Goal: Task Accomplishment & Management: Use online tool/utility

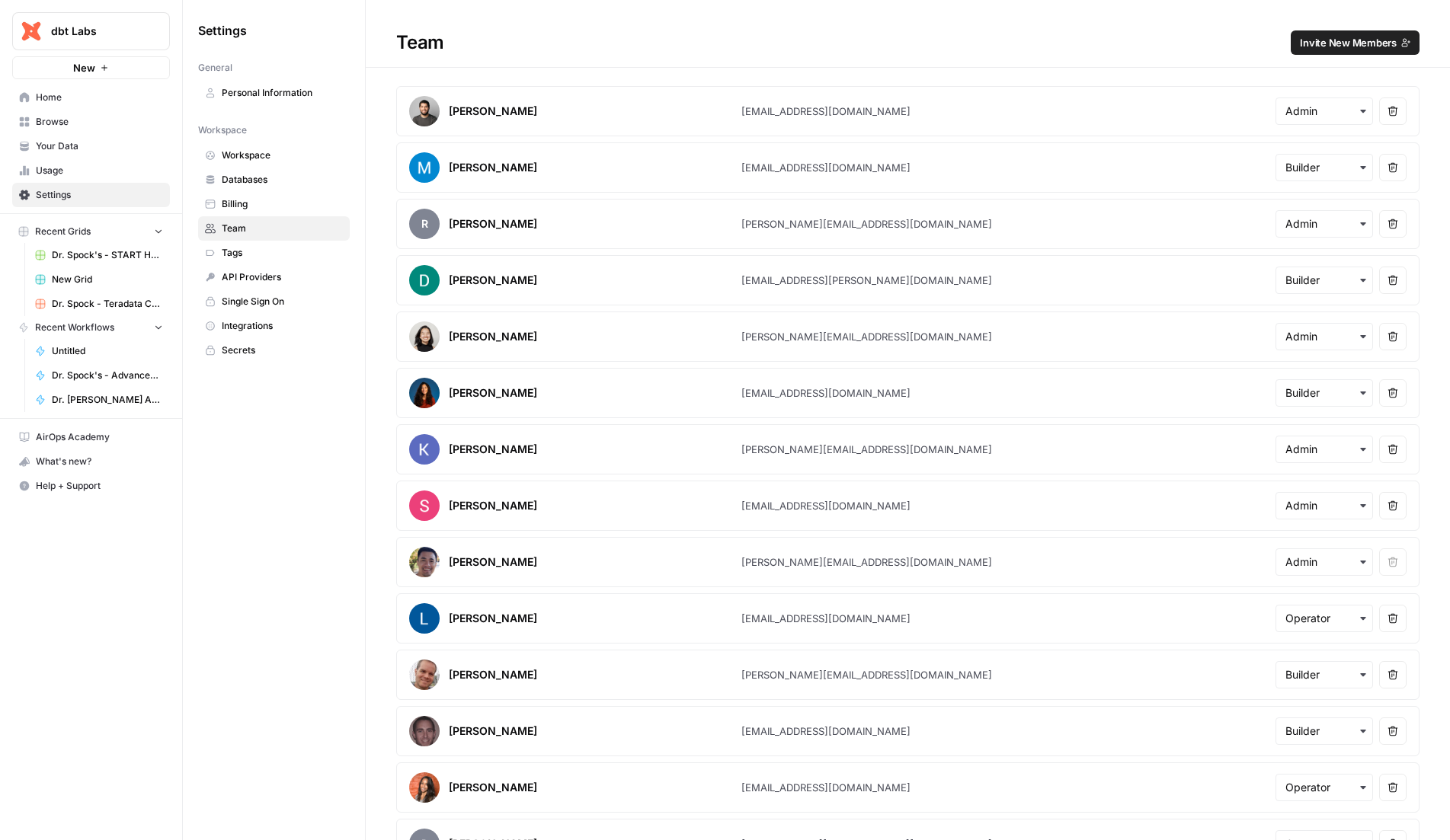
click at [73, 175] on span "Usage" at bounding box center [99, 171] width 127 height 14
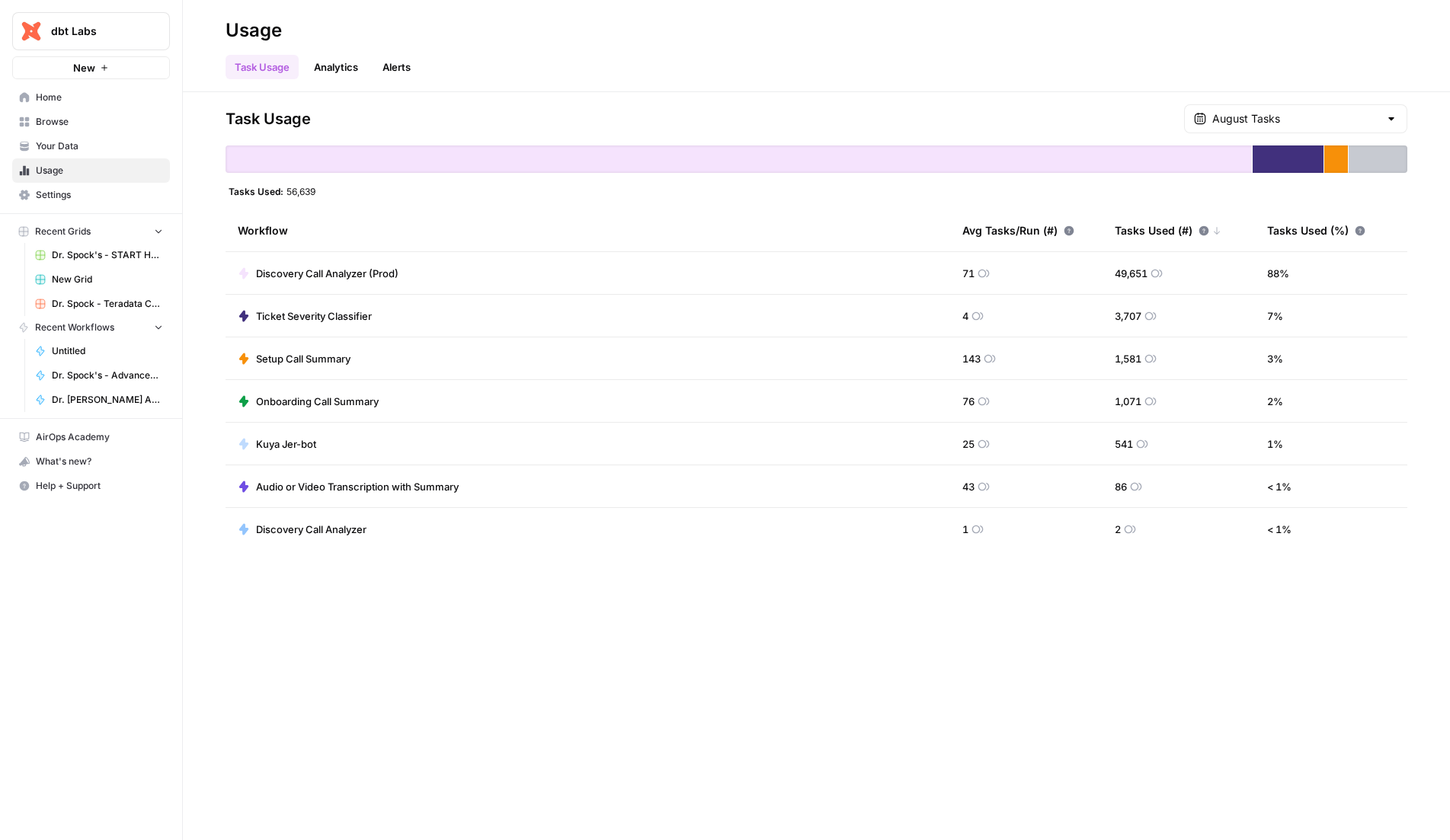
click at [324, 271] on span "Discovery Call Analyzer (Prod)" at bounding box center [328, 273] width 142 height 15
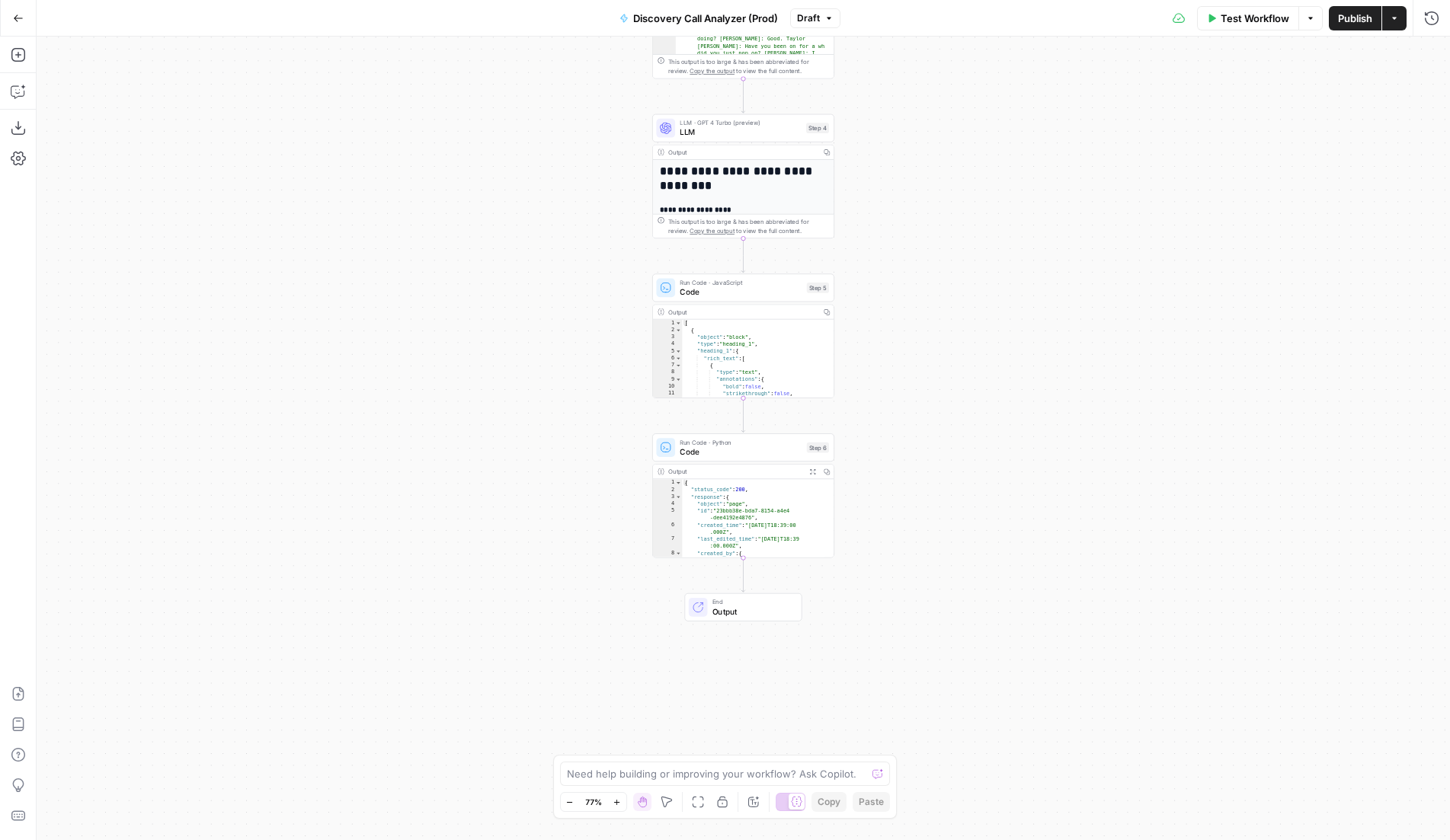
click at [784, 468] on div "Output" at bounding box center [736, 472] width 134 height 9
click at [786, 492] on div "{ "status_code" : 200 , "response" : { "object" : "page" , "id" : "23bbb38e-bda…" at bounding box center [753, 528] width 142 height 99
click at [782, 516] on div "{ "status_code" : 200 , "response" : { "object" : "page" , "id" : "23bbb38e-bda…" at bounding box center [753, 528] width 142 height 99
click at [783, 516] on div "{ "status_code" : 200 , "response" : { "object" : "page" , "id" : "23bbb38e-bda…" at bounding box center [753, 528] width 142 height 99
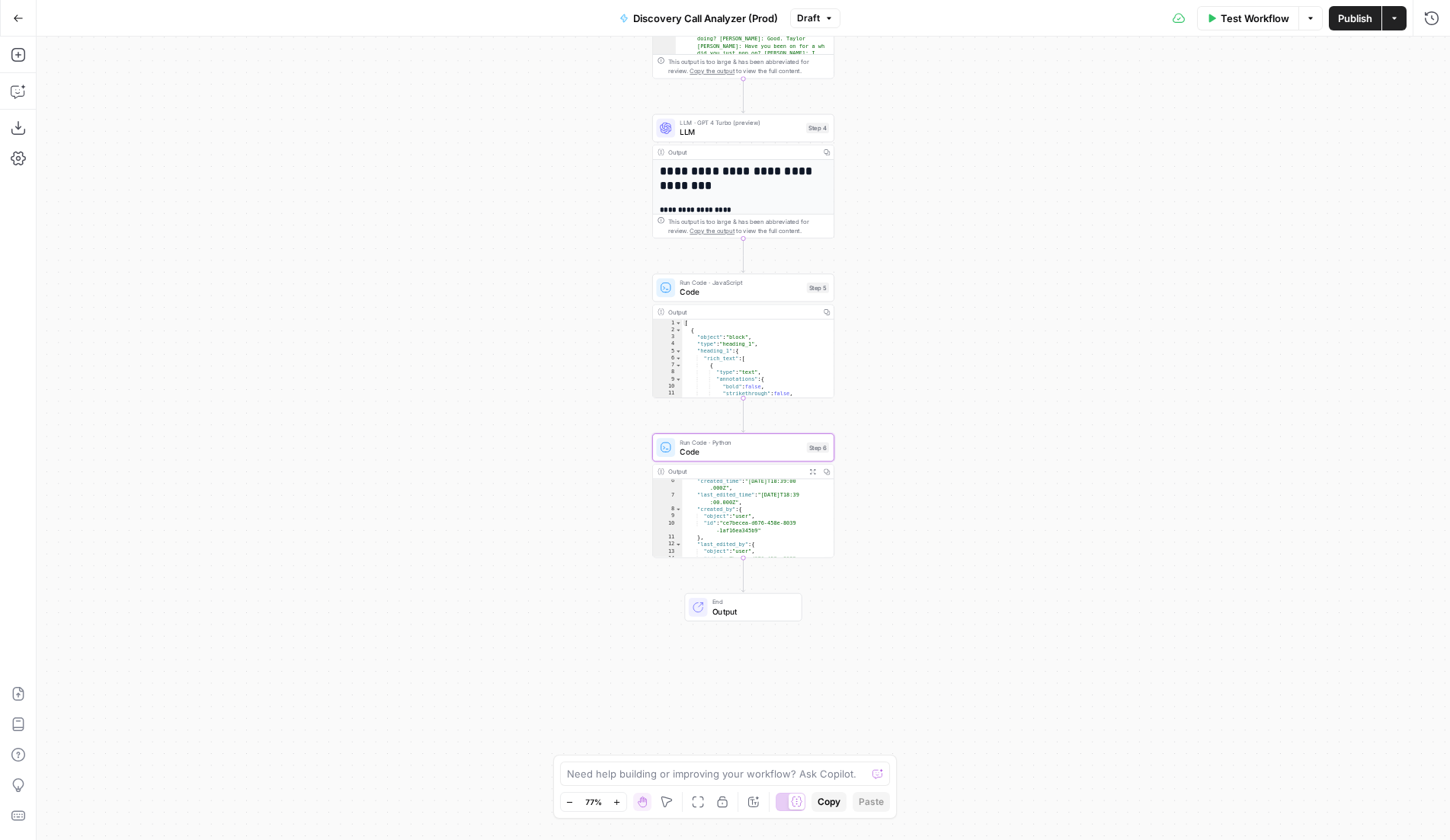
click at [798, 524] on div ""created_time" : "[DATE]T18:39:00 .000Z" , "last_edited_time" : "[DATE]T18:39 :…" at bounding box center [753, 531] width 142 height 106
type textarea "* *"
click at [254, 253] on div "Workflow Set Inputs Inputs Run Code · Python Code Step 3 Output Expand Output C…" at bounding box center [743, 438] width 1413 height 803
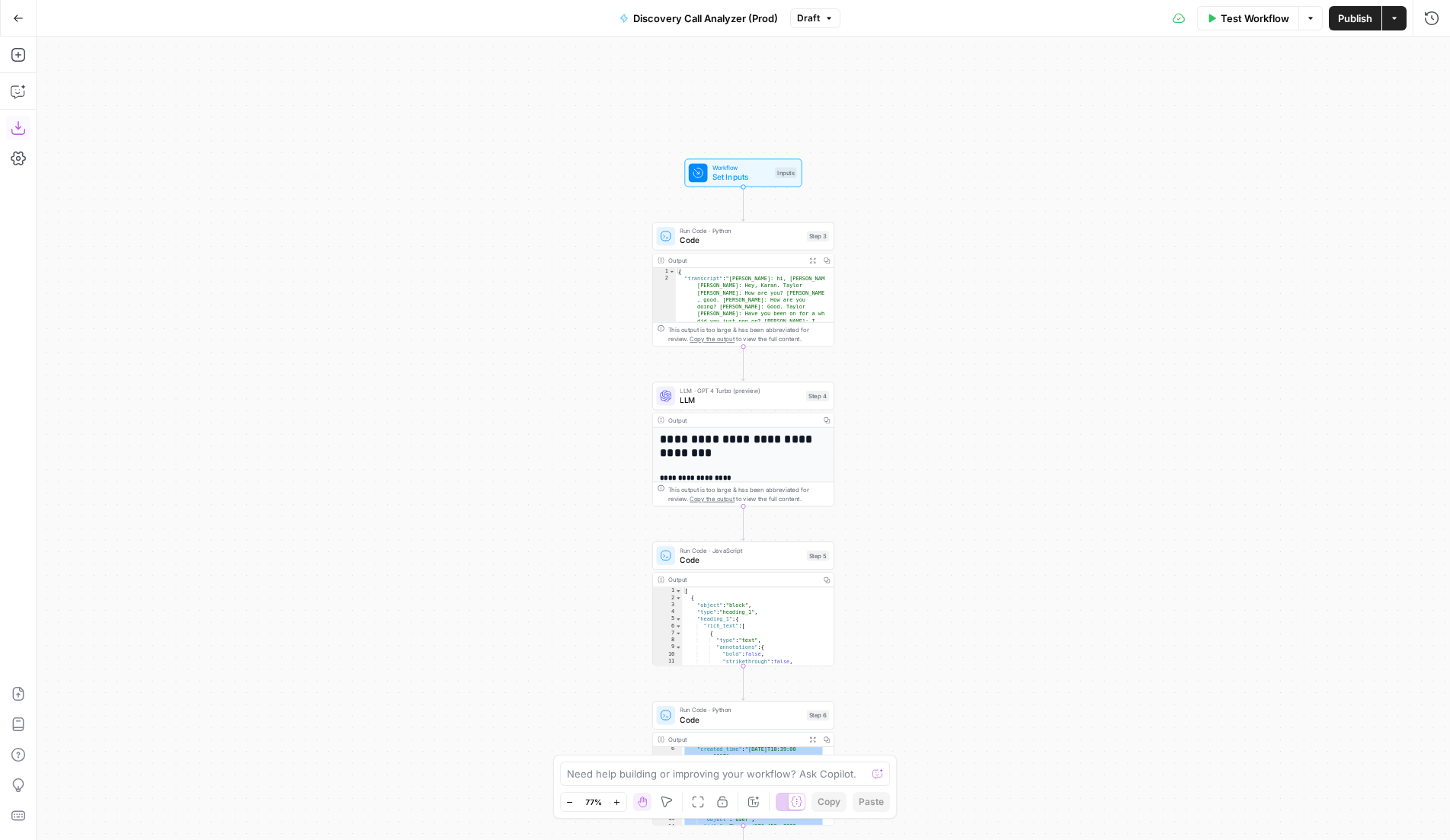
click at [19, 20] on icon "button" at bounding box center [19, 19] width 11 height 11
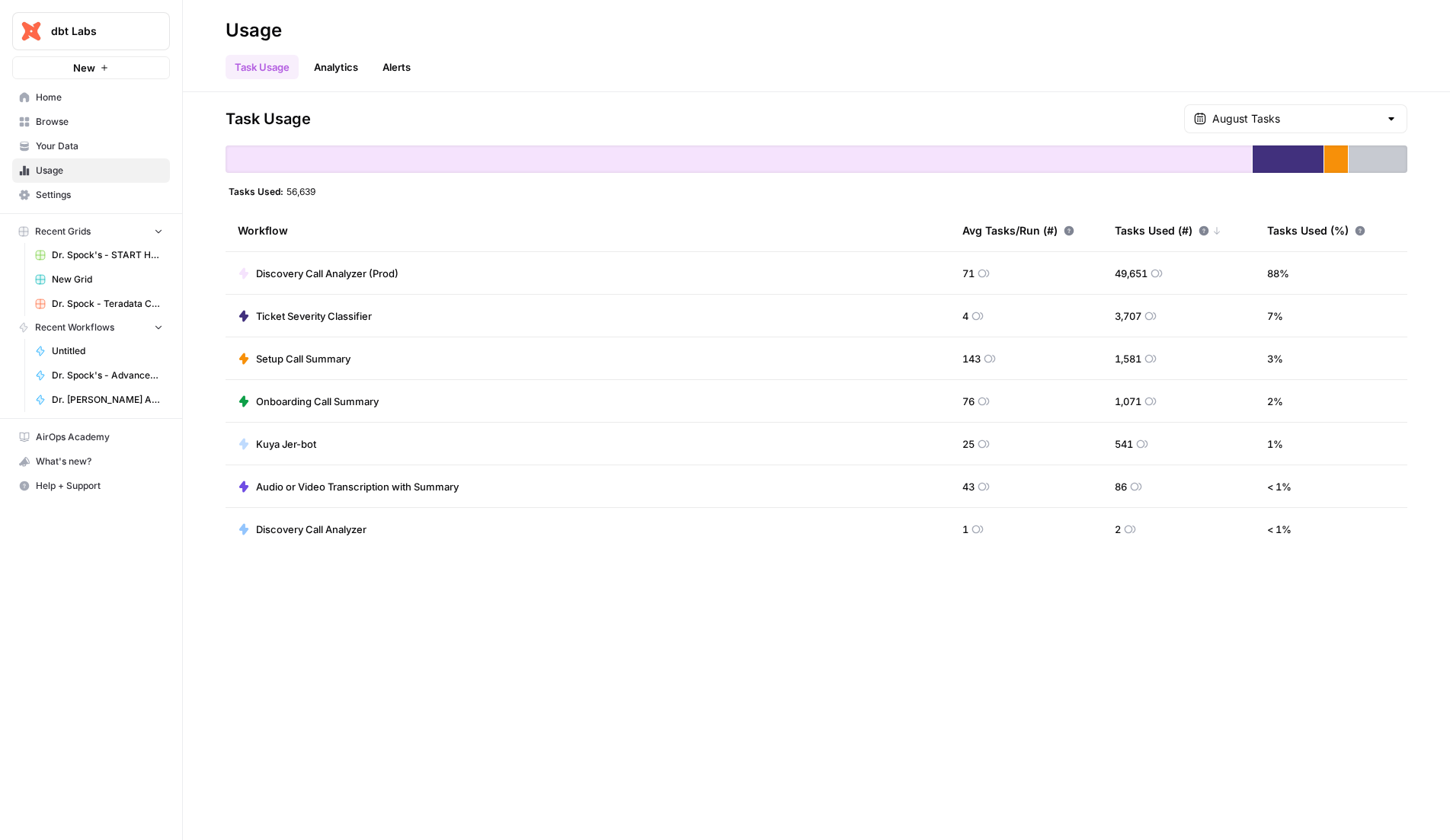
click at [381, 274] on span "Discovery Call Analyzer (Prod)" at bounding box center [328, 273] width 142 height 15
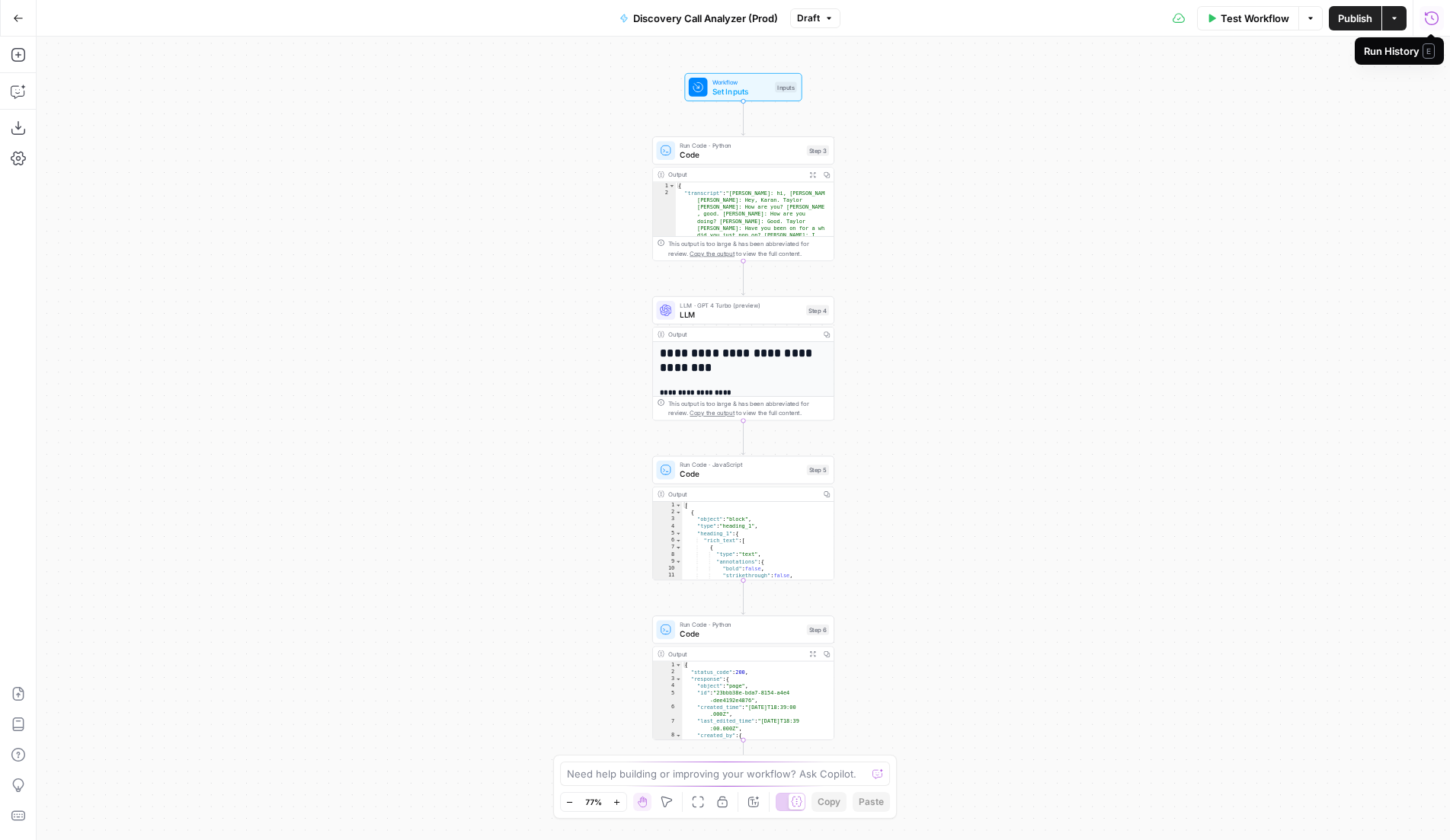
drag, startPoint x: 1437, startPoint y: 19, endPoint x: 1438, endPoint y: 29, distance: 10.0
click at [1437, 19] on icon "button" at bounding box center [1431, 18] width 15 height 15
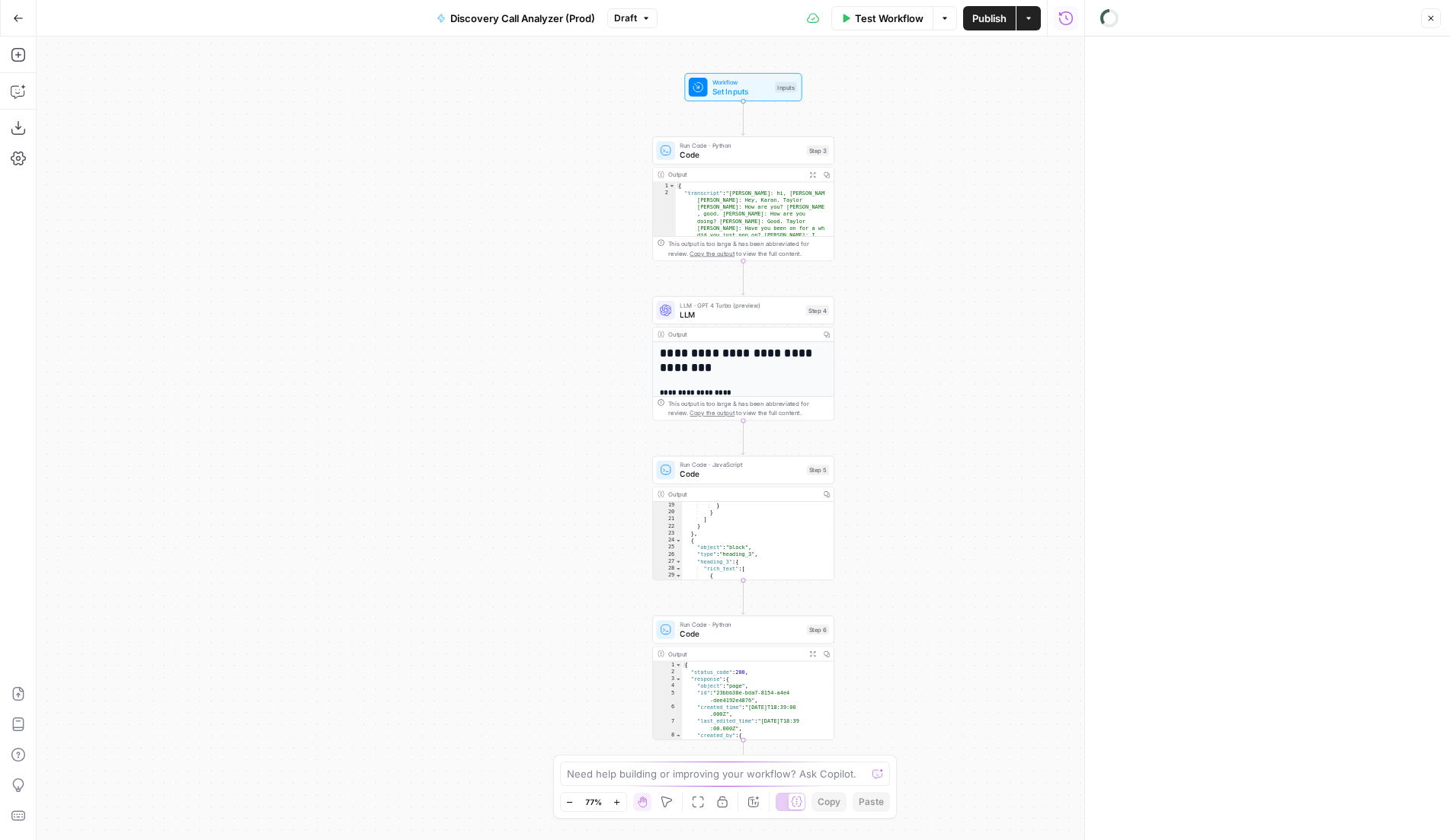
scroll to position [124, 0]
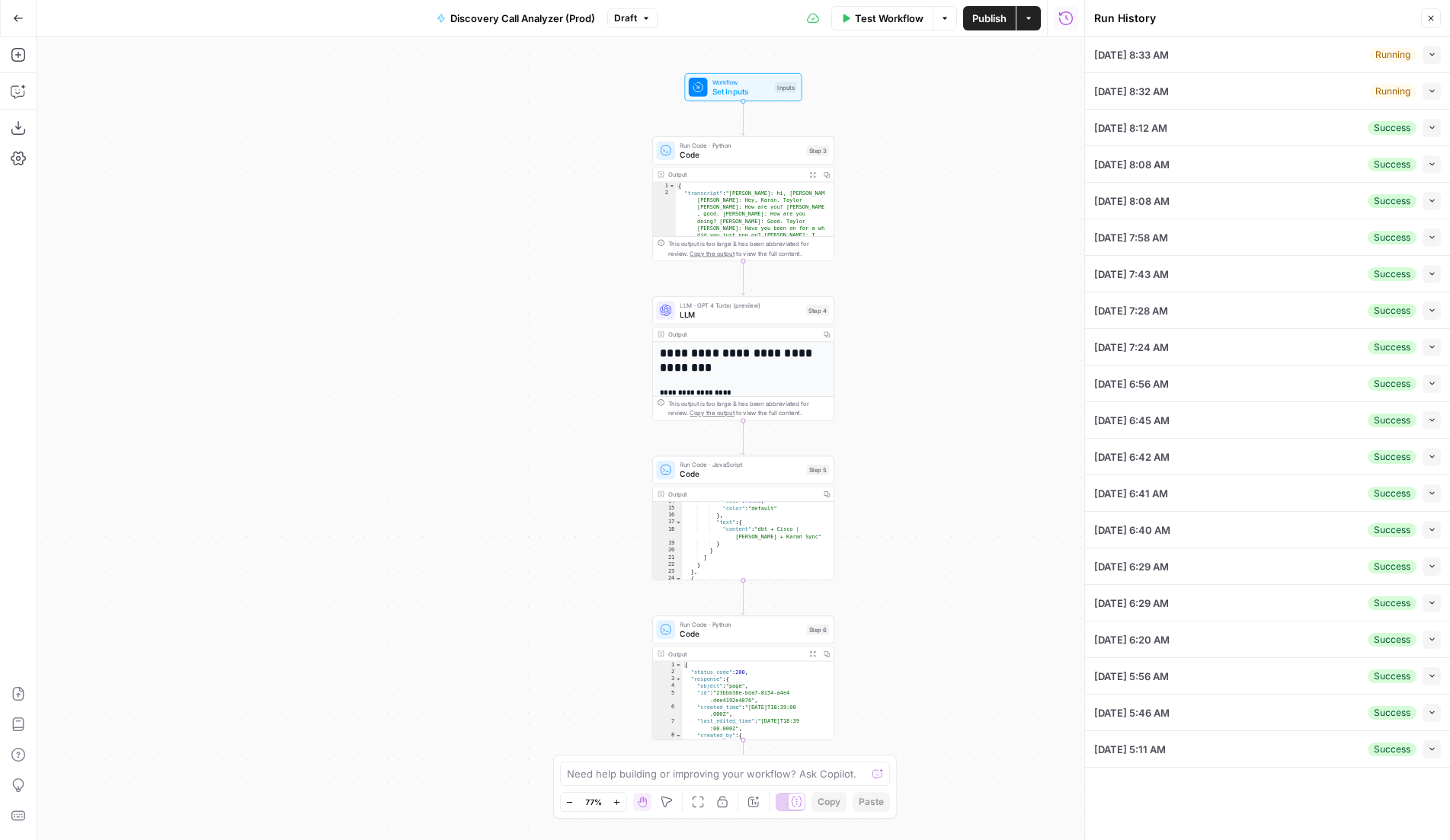
click at [1433, 132] on button "Collapse" at bounding box center [1431, 127] width 18 height 18
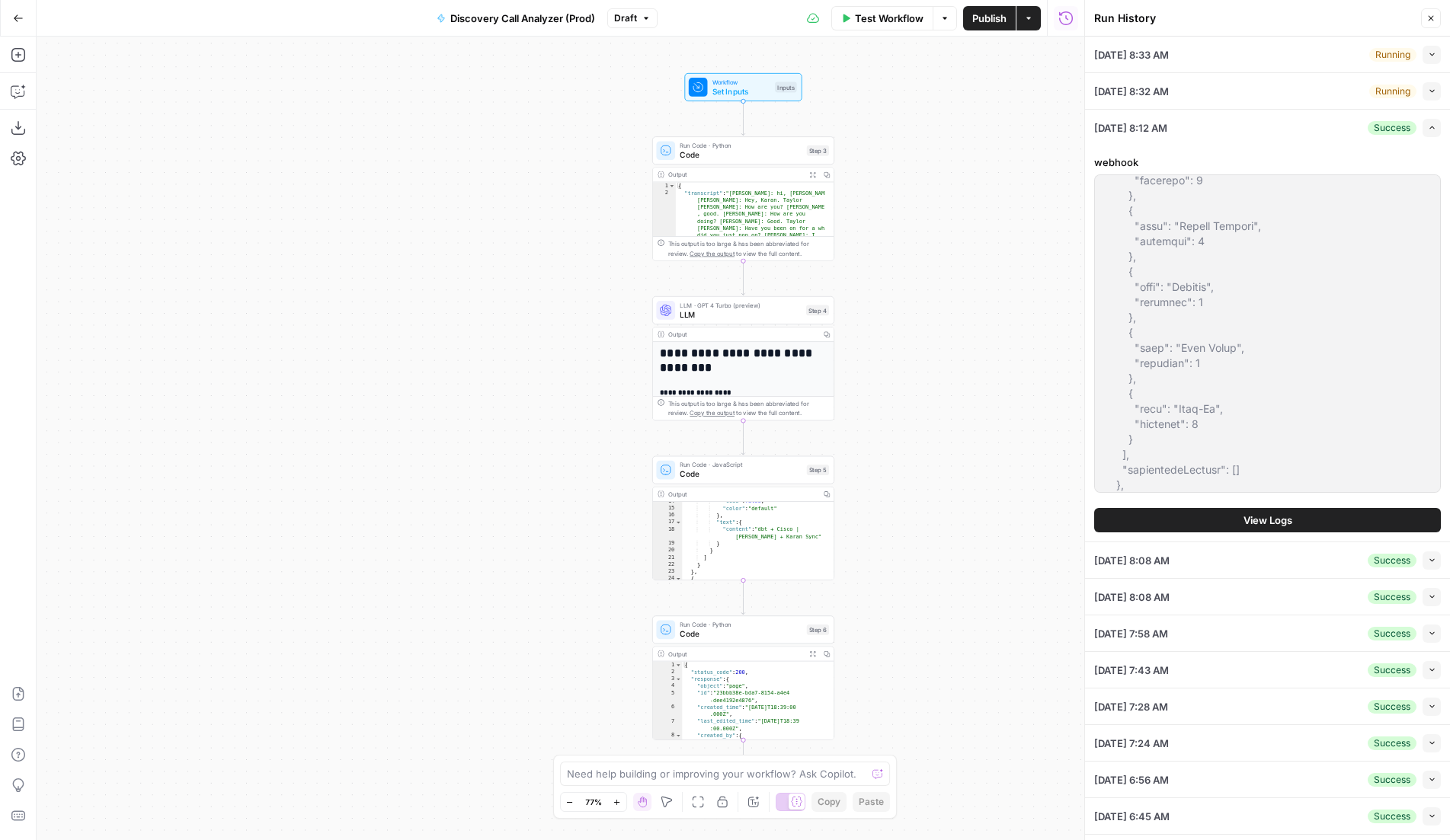
scroll to position [10278, 0]
click at [1293, 515] on button "View Logs" at bounding box center [1268, 520] width 347 height 24
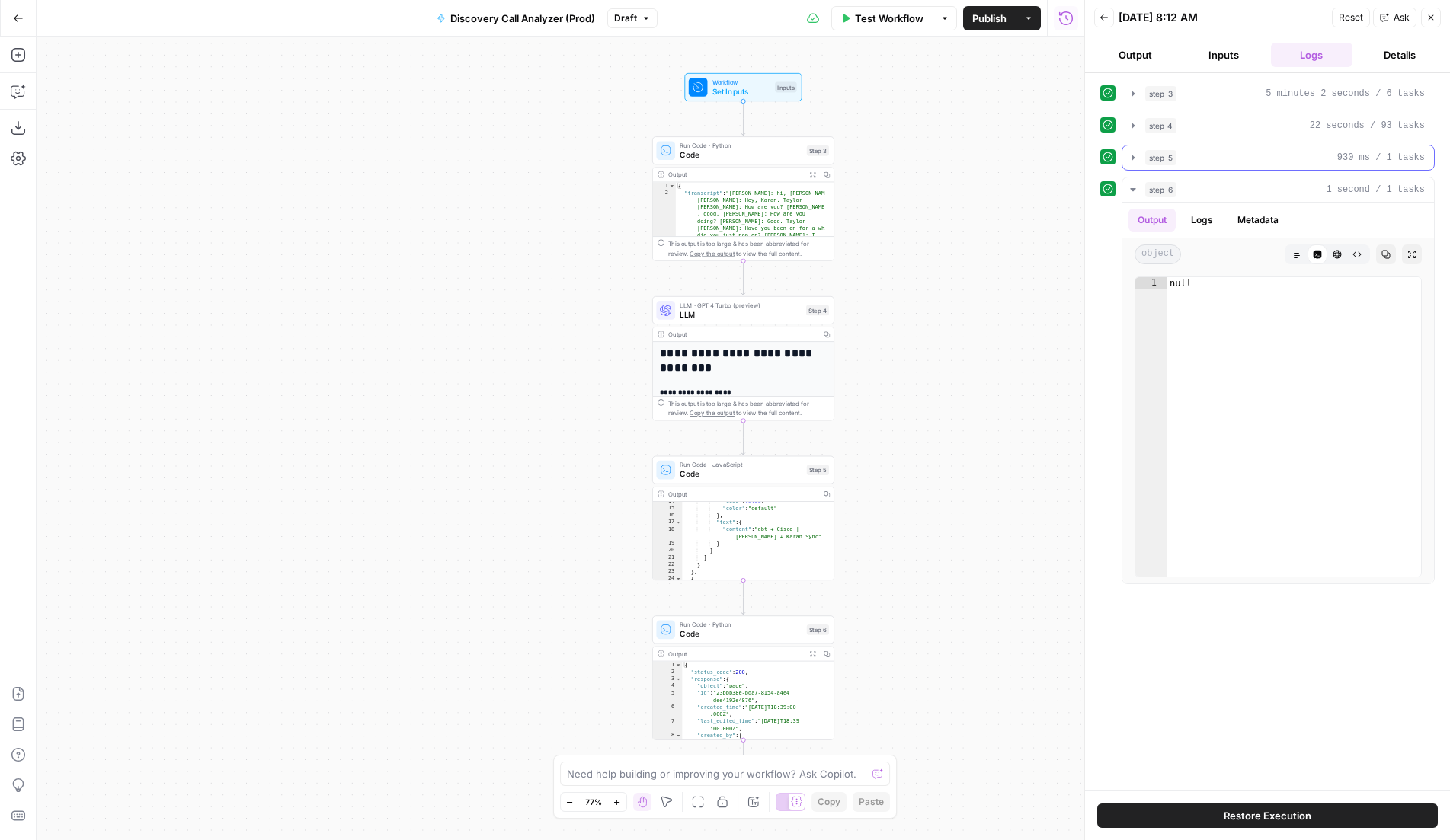
click at [1243, 162] on div "step_5 930 ms / 1 tasks" at bounding box center [1285, 157] width 280 height 15
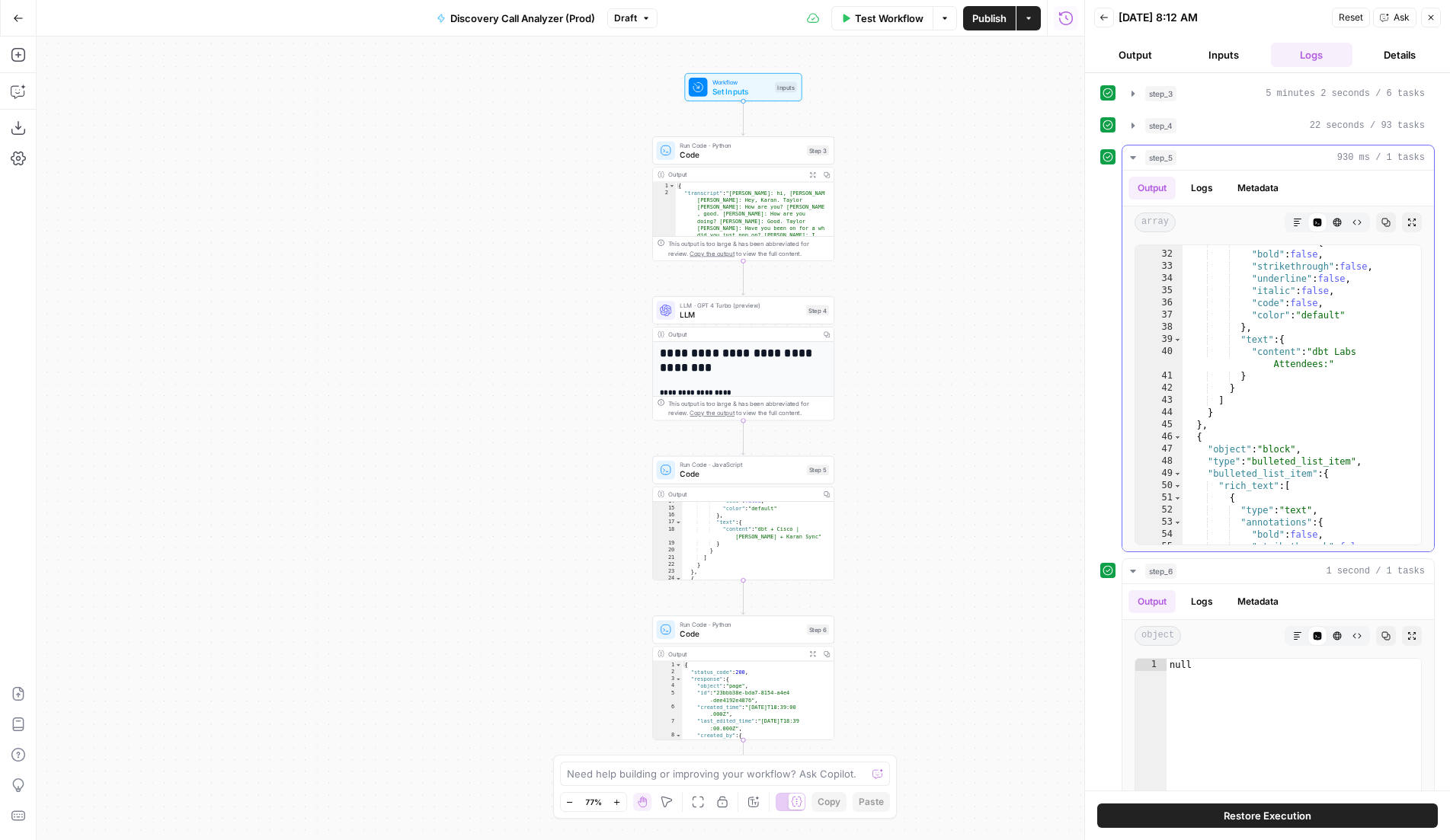
scroll to position [399, 0]
click at [1207, 130] on div "step_4 22 seconds / 93 tasks" at bounding box center [1285, 125] width 280 height 15
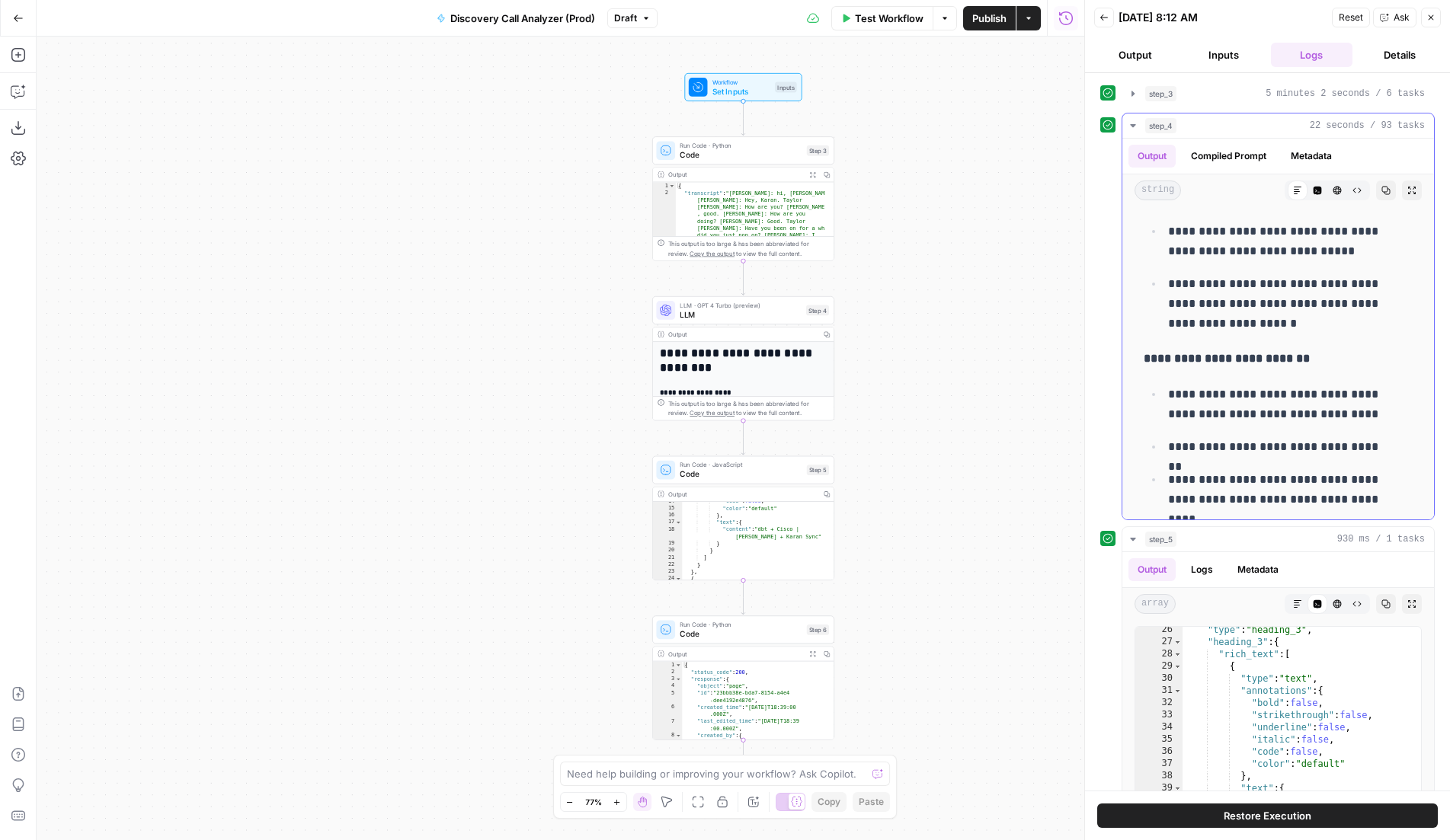
scroll to position [1739, 0]
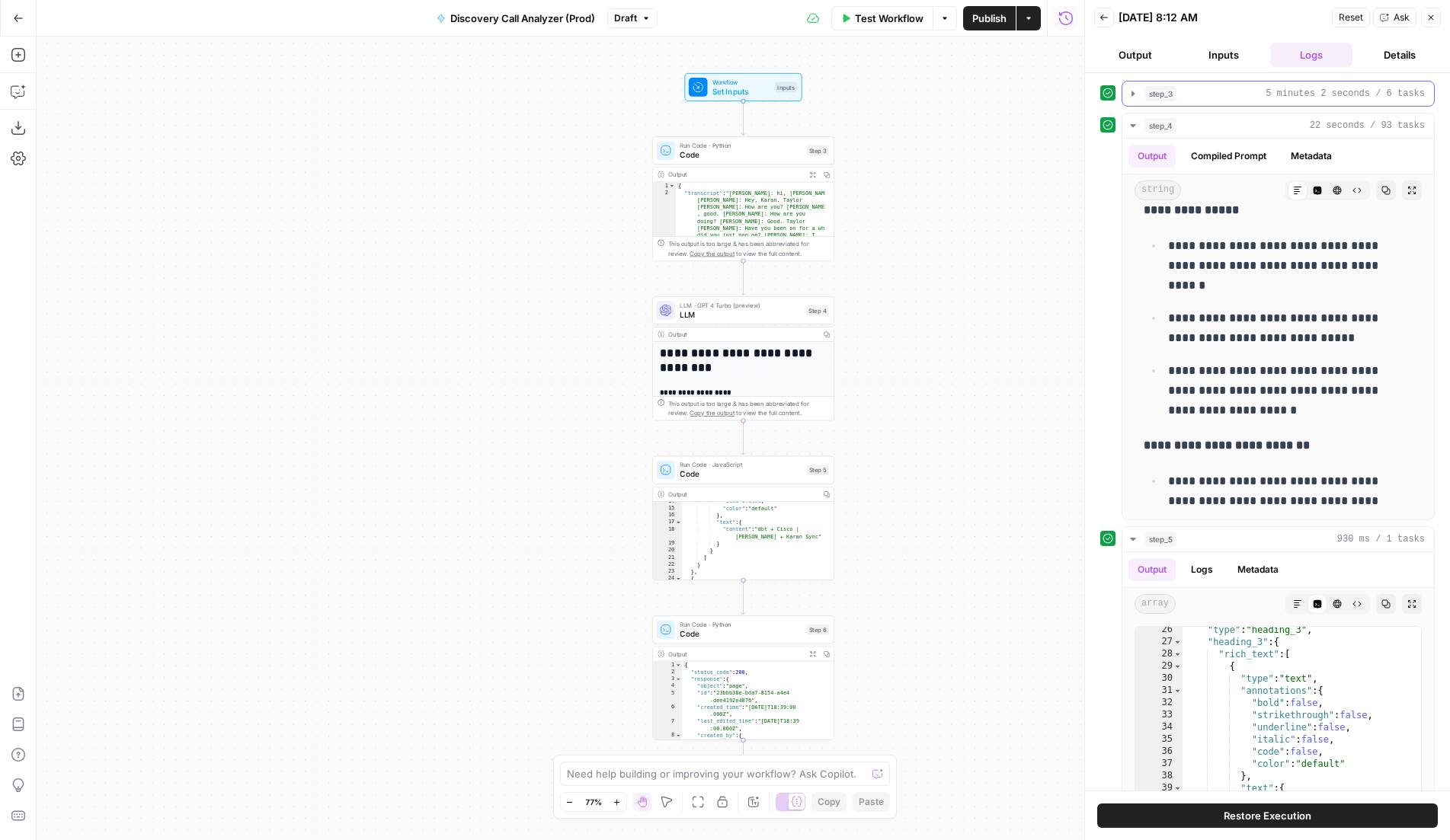
click at [1208, 88] on div "step_3 5 minutes 2 seconds / 6 tasks" at bounding box center [1285, 93] width 280 height 15
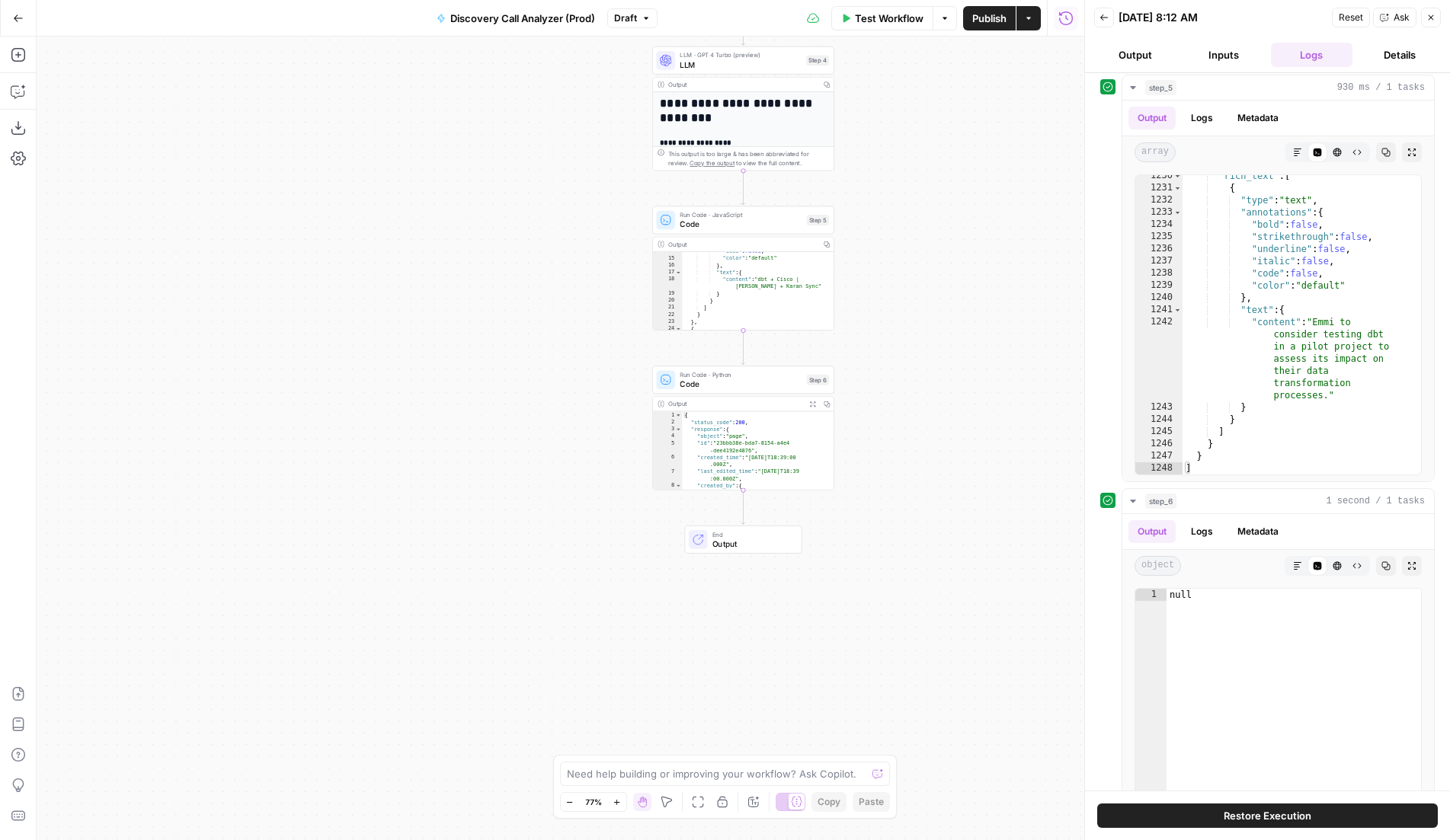
scroll to position [946, 0]
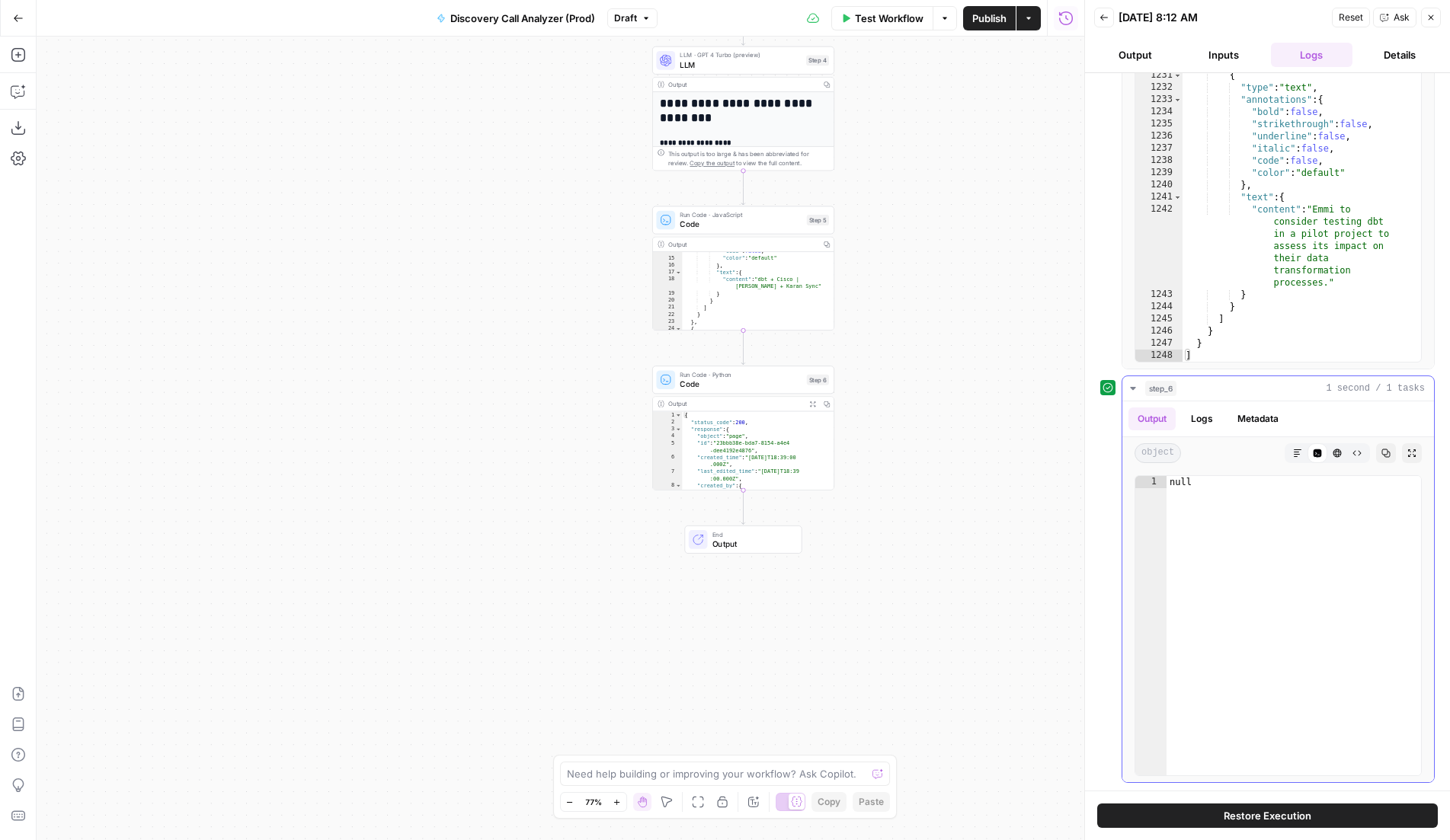
click at [1198, 421] on button "Logs" at bounding box center [1202, 419] width 41 height 23
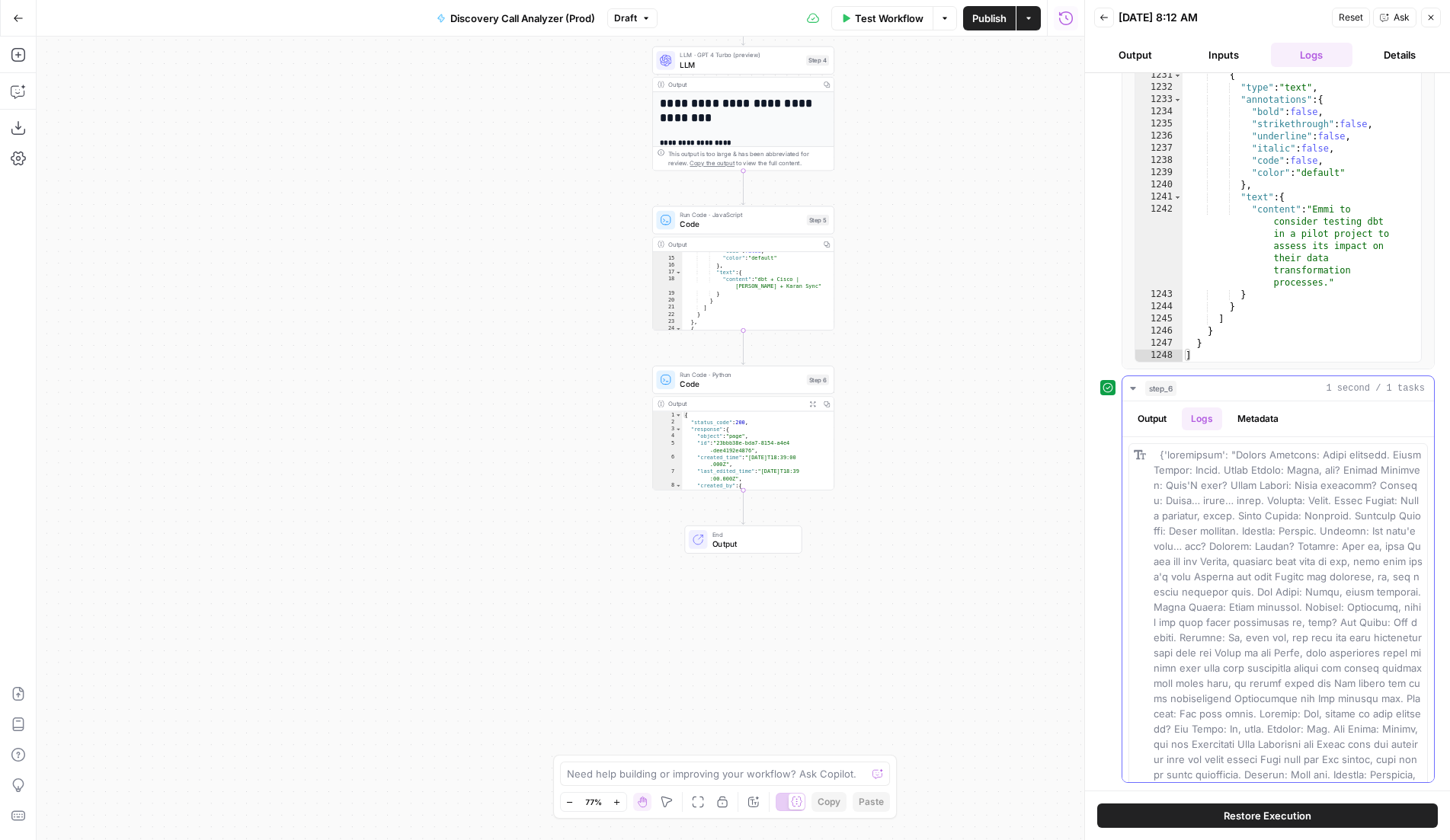
click at [1244, 421] on button "Metadata" at bounding box center [1258, 419] width 59 height 23
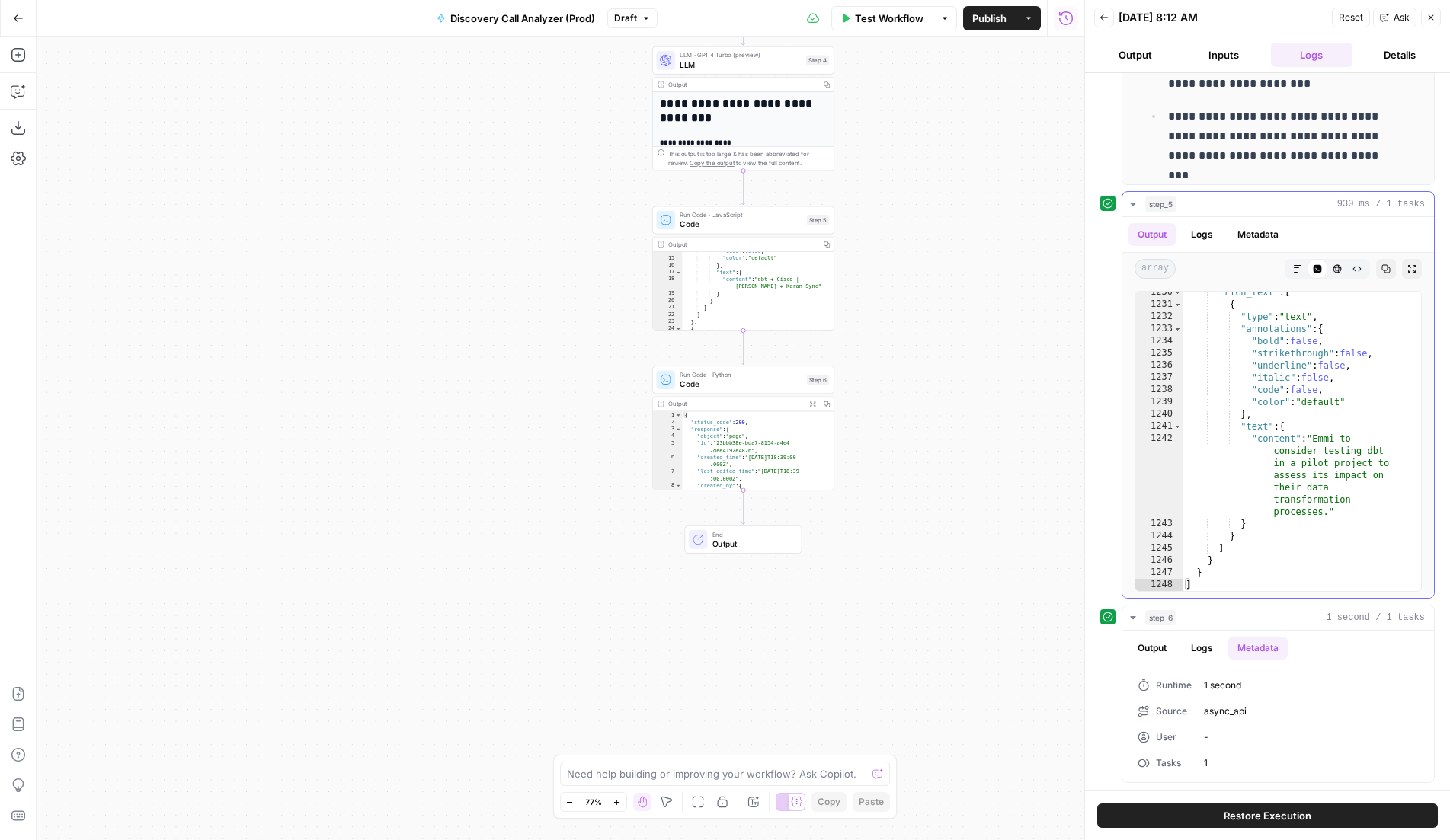
scroll to position [717, 0]
click at [1157, 651] on button "Output" at bounding box center [1152, 648] width 47 height 23
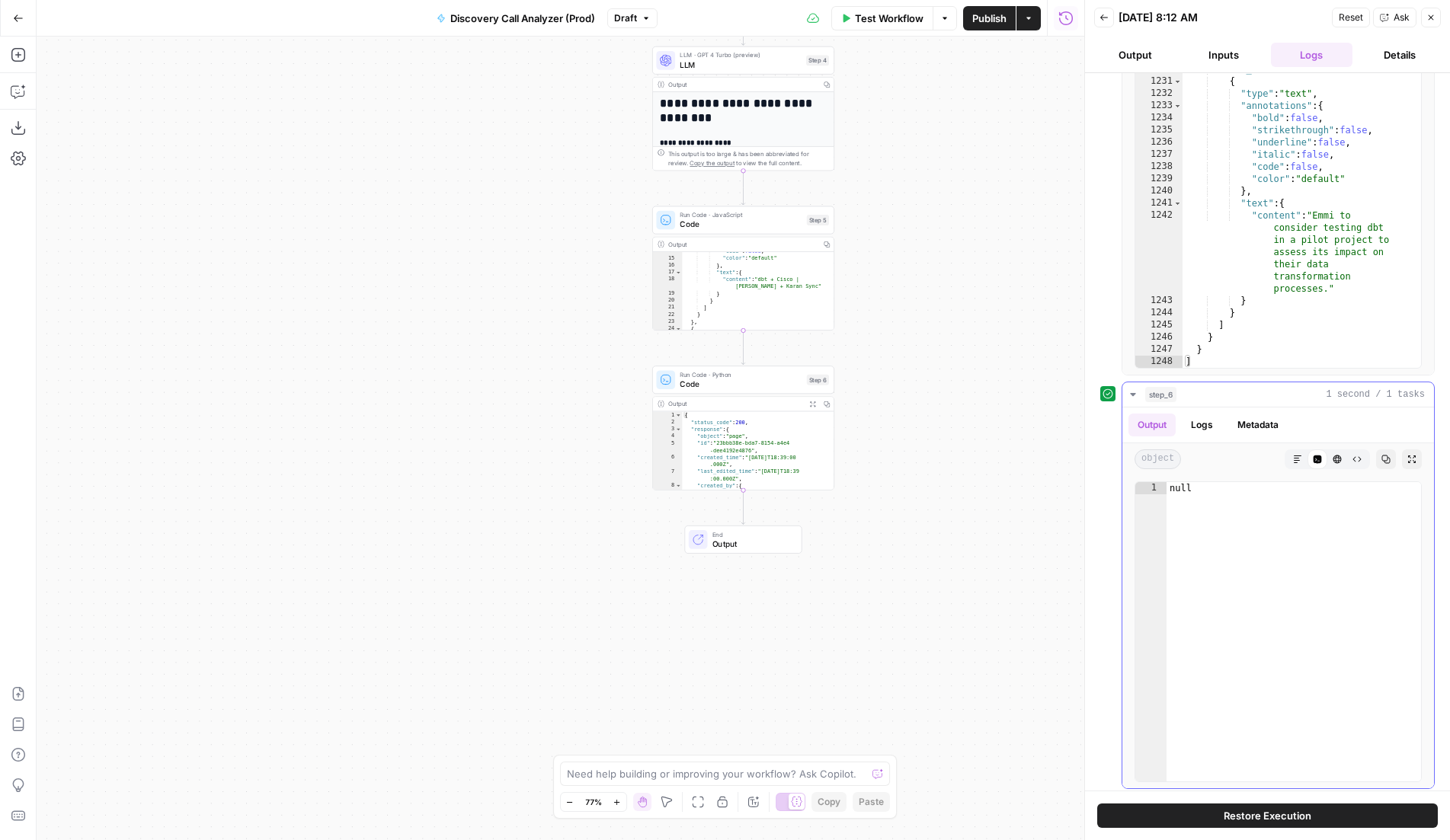
scroll to position [946, 0]
click at [1206, 416] on button "Logs" at bounding box center [1202, 419] width 41 height 23
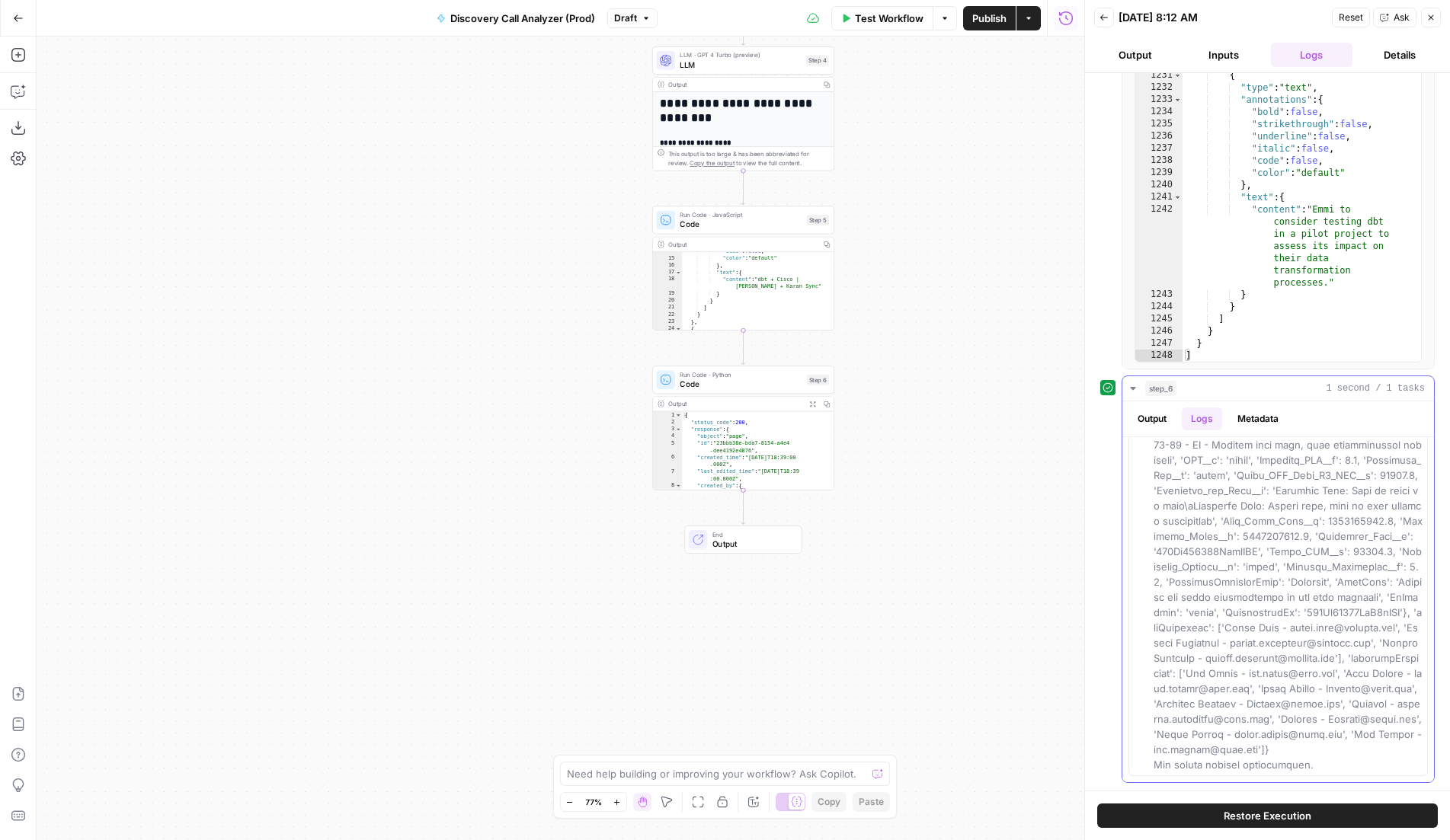
scroll to position [20606, 0]
drag, startPoint x: 1282, startPoint y: 659, endPoint x: 1201, endPoint y: 671, distance: 81.9
copy span "[PERSON_NAME] - [EMAIL_ADDRESS][DOMAIN_NAME]"
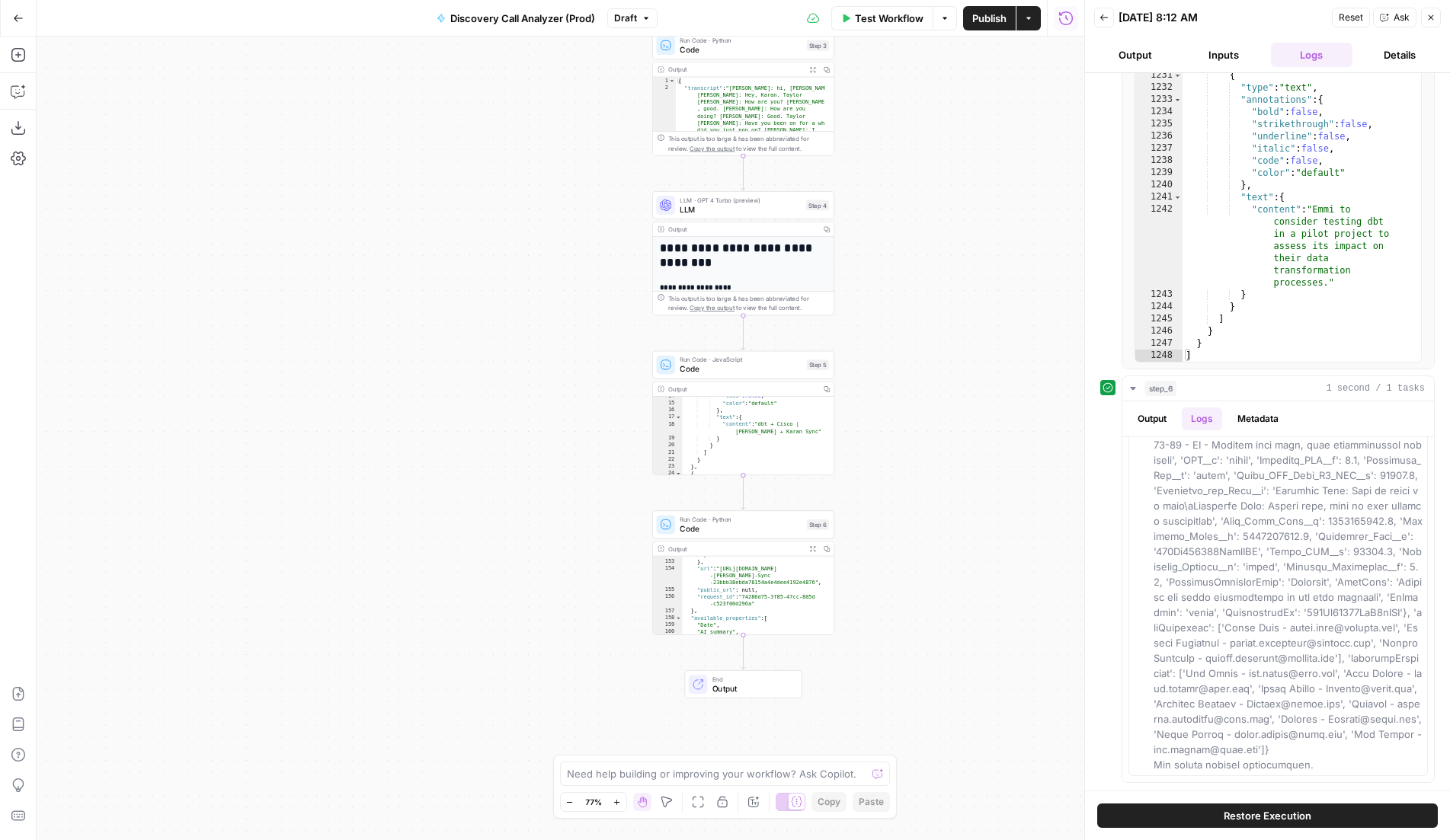
scroll to position [1632, 0]
drag, startPoint x: 721, startPoint y: 571, endPoint x: 816, endPoint y: 584, distance: 95.9
click at [816, 584] on div "} } , "url" : "[URL][DOMAIN_NAME] -Taylor-Karan-Sync -23bbb38ebda78154a4e4dee41…" at bounding box center [753, 599] width 142 height 92
click at [766, 595] on div "} } , "url" : "[URL][DOMAIN_NAME] -Taylor-Karan-Sync -23bbb38ebda78154a4e4dee41…" at bounding box center [753, 599] width 142 height 92
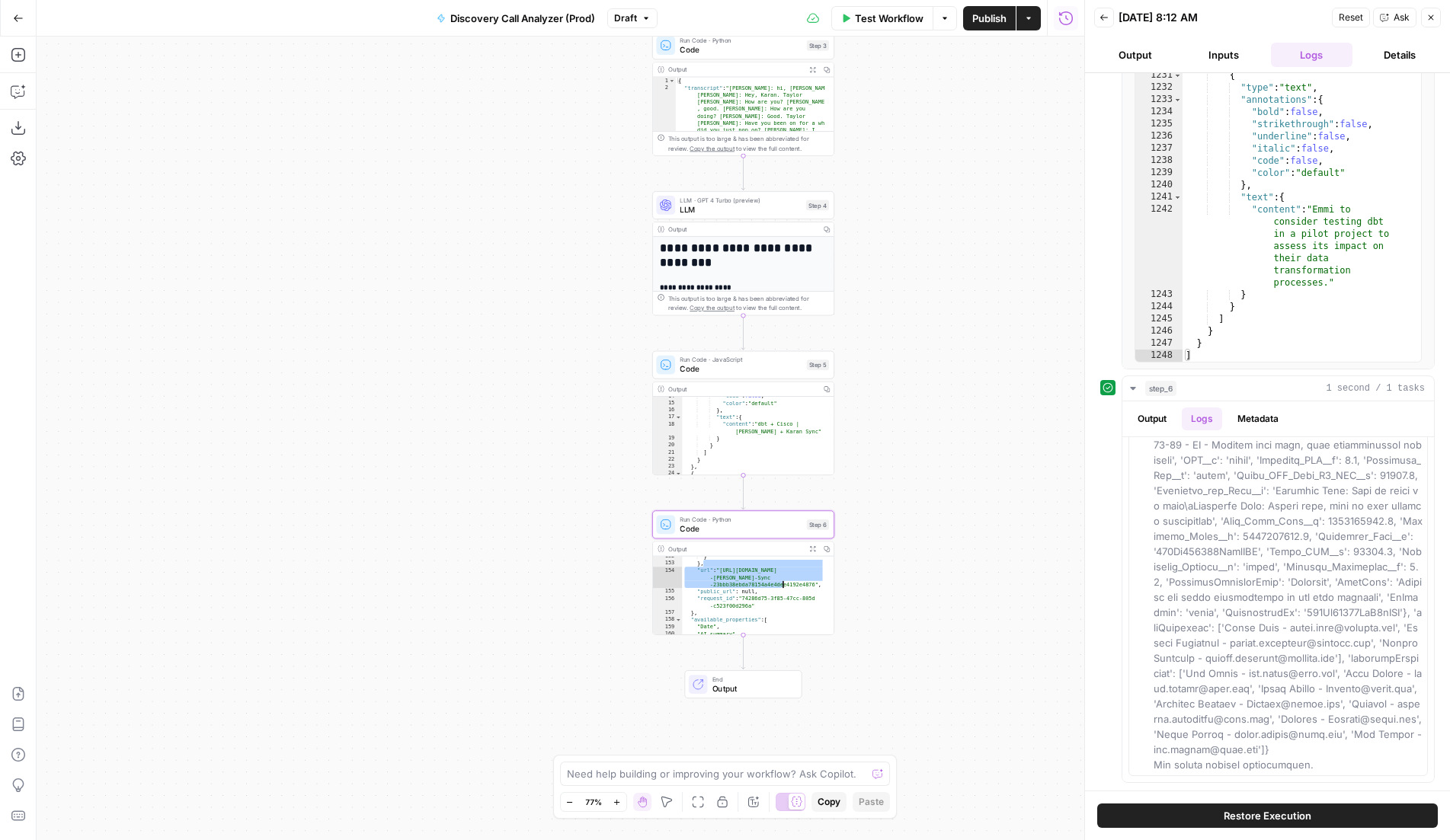
drag, startPoint x: 721, startPoint y: 569, endPoint x: 812, endPoint y: 595, distance: 94.6
click at [812, 595] on div "} } , "url" : "[URL][DOMAIN_NAME] -Taylor-Karan-Sync -23bbb38ebda78154a4e4dee41…" at bounding box center [753, 599] width 142 height 92
click at [800, 589] on div "} } , "url" : "[URL][DOMAIN_NAME] -Taylor-Karan-Sync -23bbb38ebda78154a4e4dee41…" at bounding box center [753, 599] width 142 height 92
type textarea "**********"
